Goal: Information Seeking & Learning: Find specific page/section

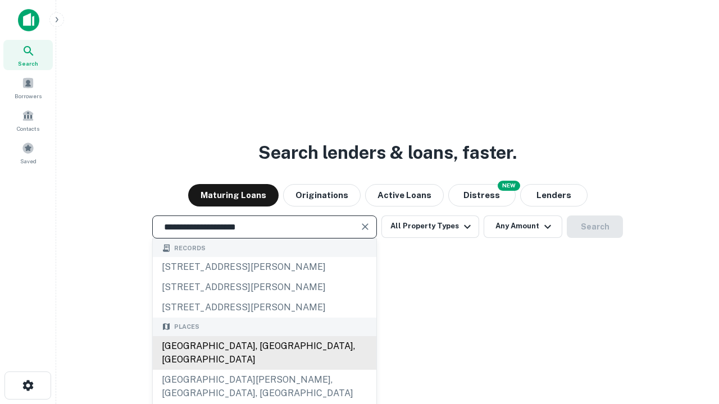
click at [264, 370] on div "[GEOGRAPHIC_DATA], [GEOGRAPHIC_DATA], [GEOGRAPHIC_DATA]" at bounding box center [264, 353] width 223 height 34
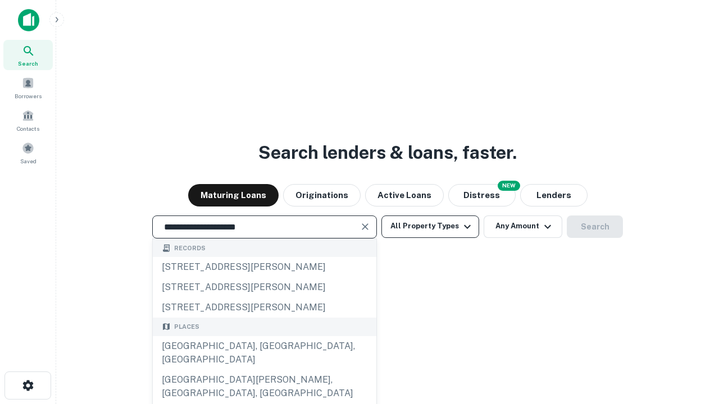
click at [430, 226] on button "All Property Types" at bounding box center [430, 227] width 98 height 22
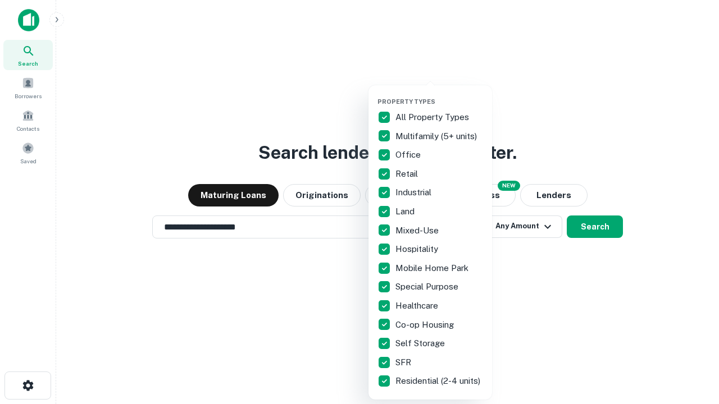
type input "**********"
click at [439, 94] on button "button" at bounding box center [439, 94] width 124 height 1
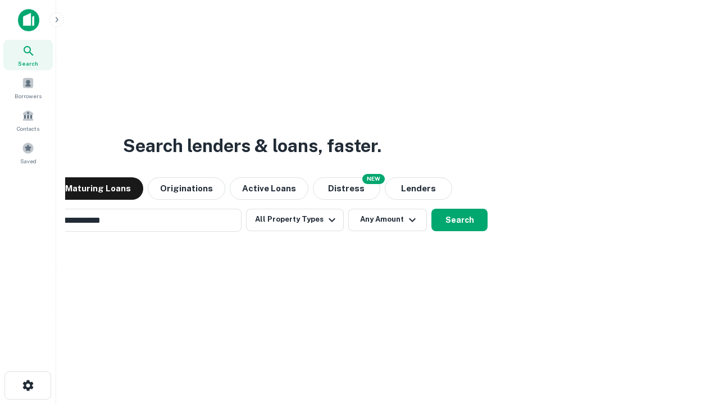
scroll to position [17, 0]
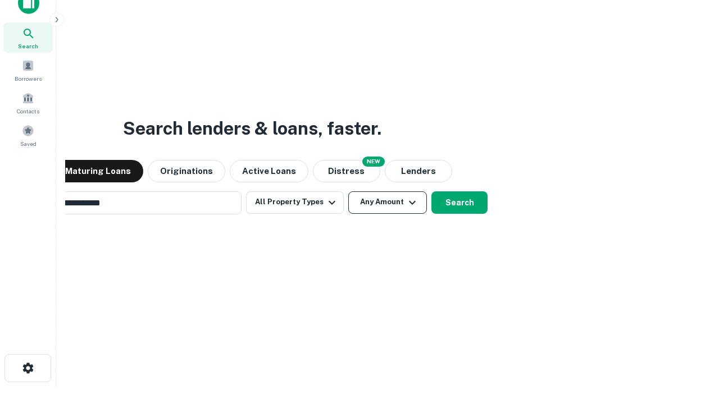
click at [348, 191] on button "Any Amount" at bounding box center [387, 202] width 79 height 22
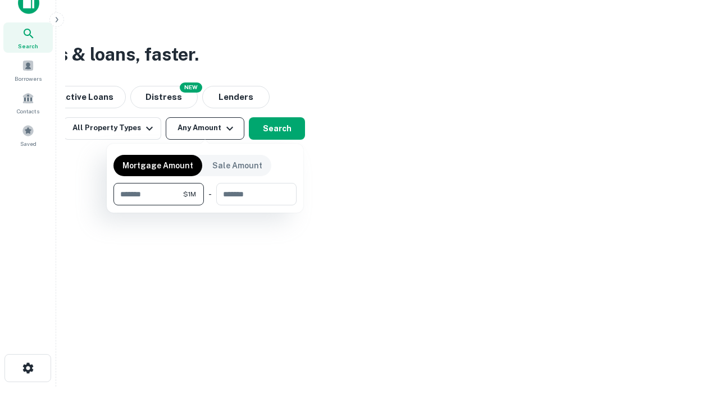
scroll to position [18, 0]
type input "*******"
click at [205, 205] on button "button" at bounding box center [204, 205] width 183 height 1
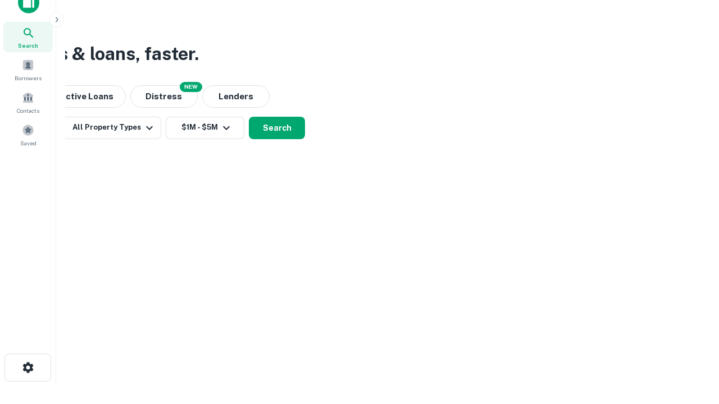
scroll to position [7, 207]
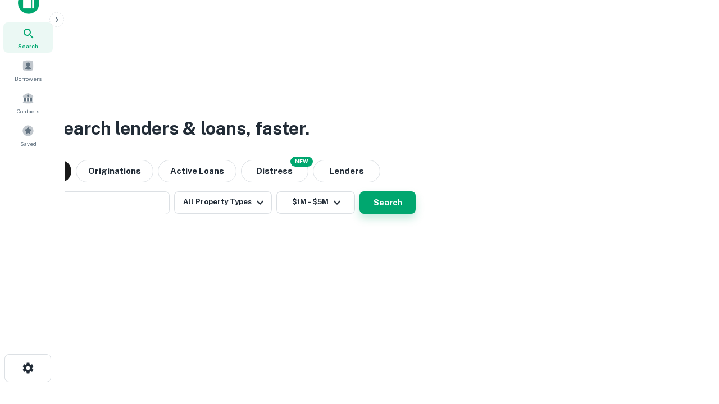
click at [359, 191] on button "Search" at bounding box center [387, 202] width 56 height 22
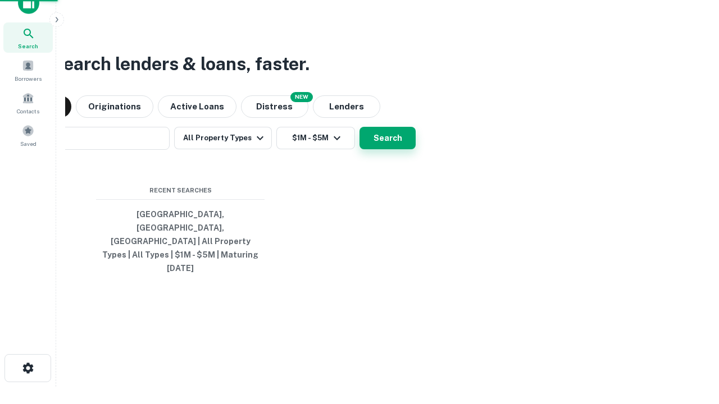
scroll to position [30, 318]
